Goal: Task Accomplishment & Management: Manage account settings

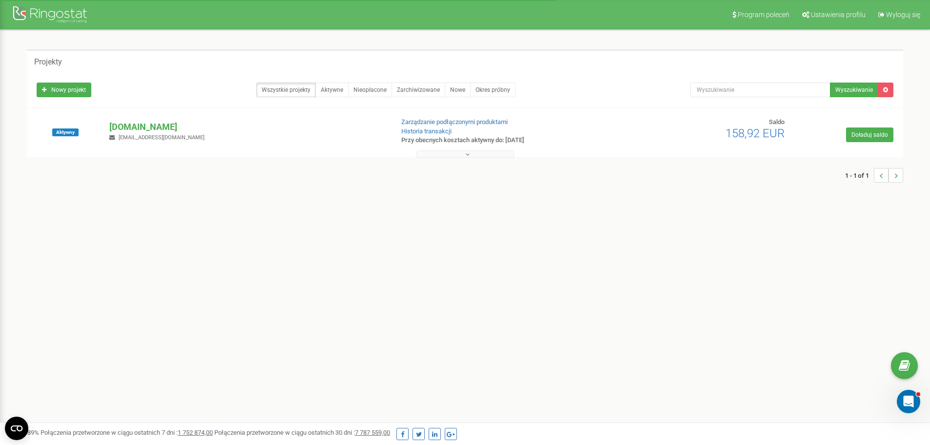
click at [457, 158] on div "Projekty Nowy projekt Wszystkie projekty Aktywne Nieopłacone Zarchiwizowane Now…" at bounding box center [465, 120] width 891 height 143
click at [458, 154] on button at bounding box center [465, 153] width 98 height 7
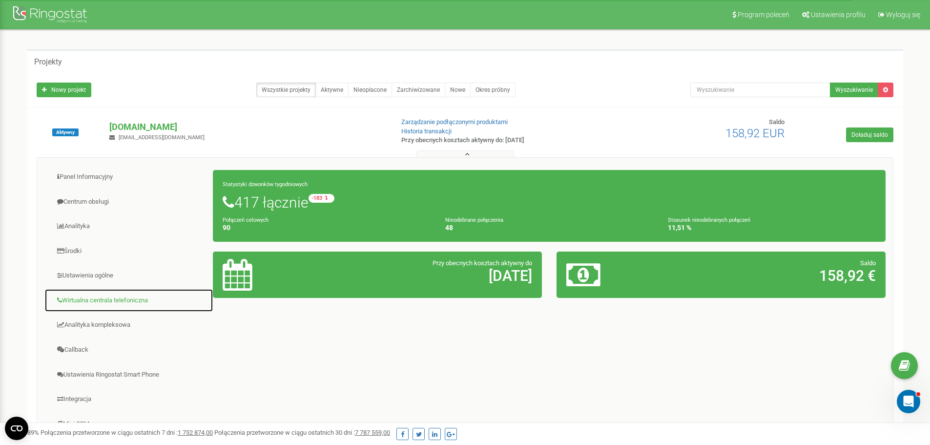
click at [92, 295] on link "Wirtualna centrala telefoniczna" at bounding box center [128, 300] width 169 height 24
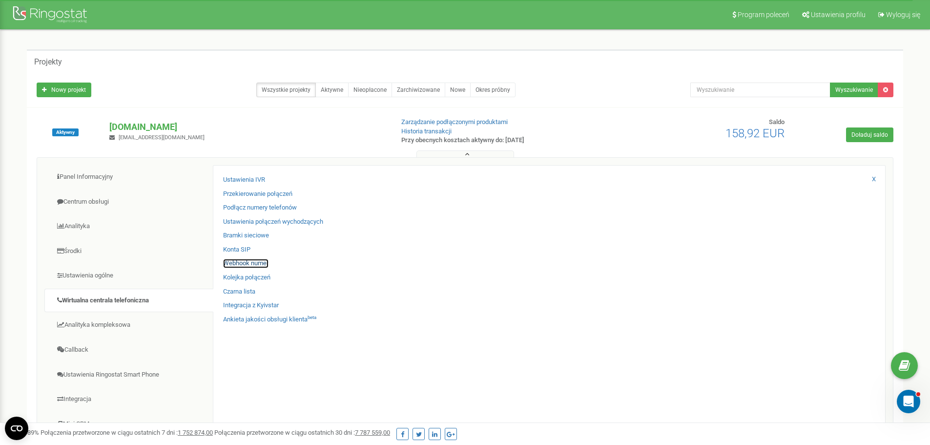
click at [238, 262] on link "Webhook numer" at bounding box center [245, 263] width 45 height 9
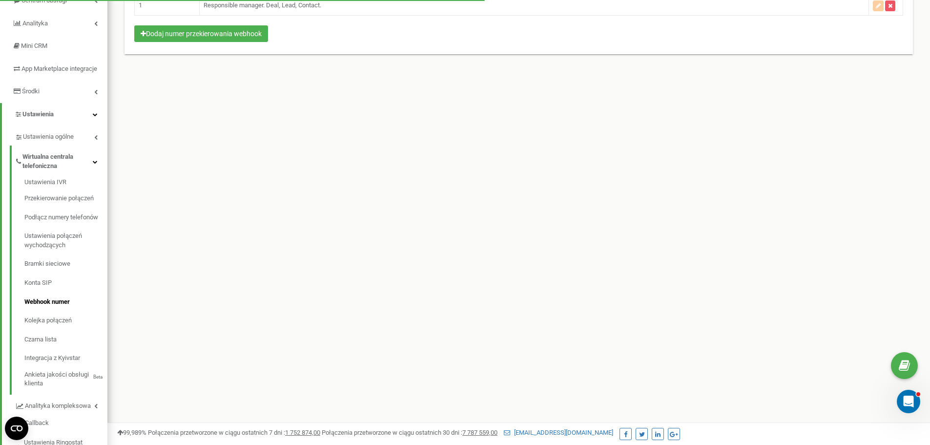
scroll to position [146, 0]
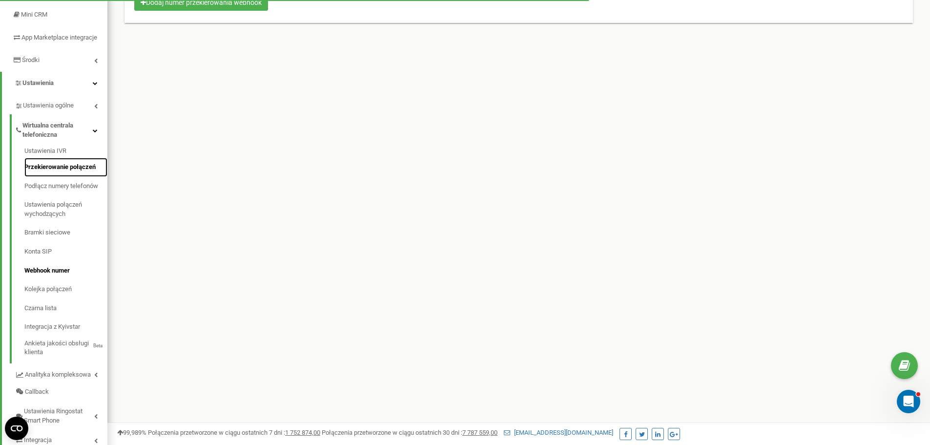
click at [70, 177] on link "Przekierowanie połączeń" at bounding box center [65, 167] width 83 height 19
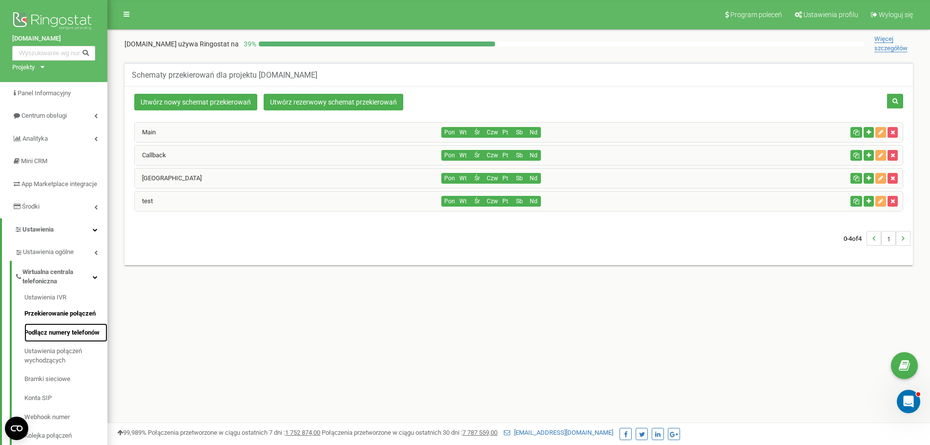
click at [62, 340] on link "Podłącz numery telefonów" at bounding box center [65, 332] width 83 height 19
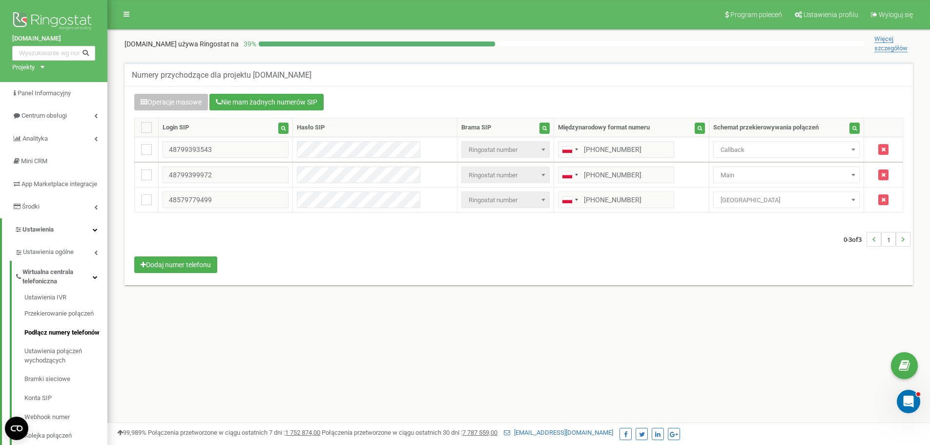
click at [425, 340] on div "Program poleceń Ustawienia profilu Wyloguj się gardpol.pl używa Ringostat na 39…" at bounding box center [518, 293] width 822 height 586
drag, startPoint x: 300, startPoint y: 72, endPoint x: 288, endPoint y: 76, distance: 13.0
click at [288, 76] on div "Numery przychodzące dla projektu [DOMAIN_NAME]" at bounding box center [518, 73] width 788 height 23
drag, startPoint x: 252, startPoint y: 260, endPoint x: 258, endPoint y: 259, distance: 5.9
